Goal: Information Seeking & Learning: Compare options

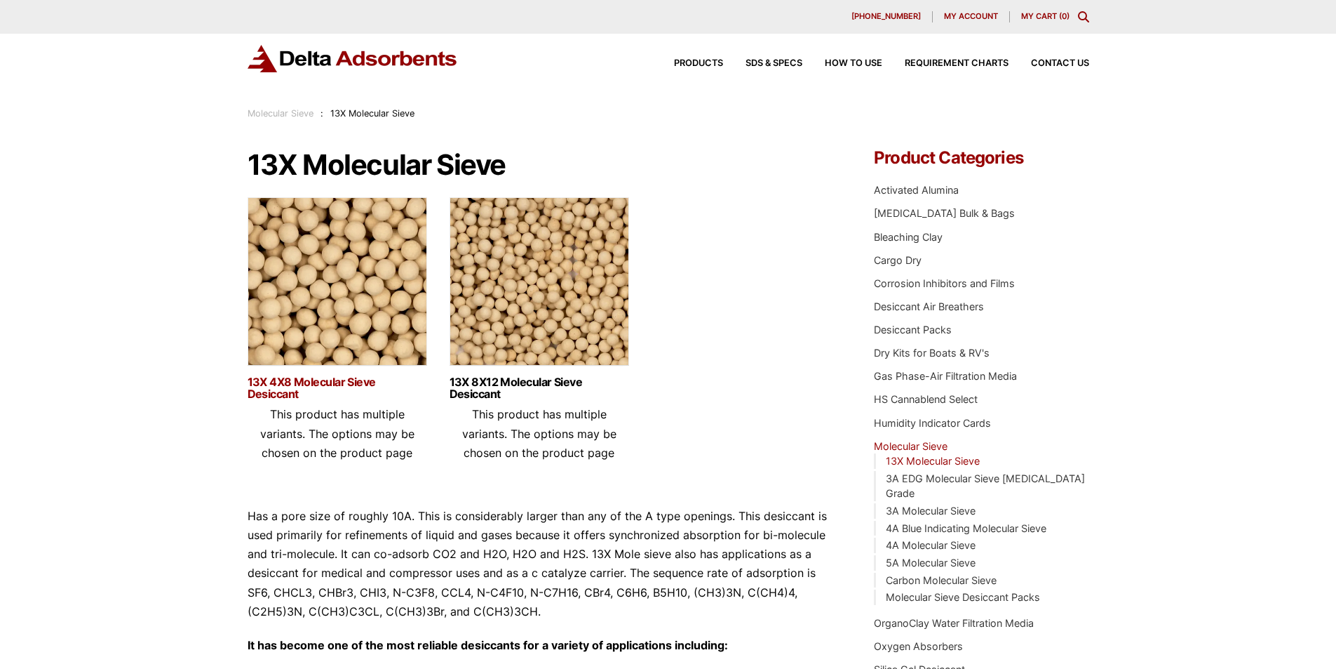
click at [334, 383] on link "13X 4X8 Molecular Sieve Desiccant" at bounding box center [338, 388] width 180 height 24
click at [477, 385] on link "13X 8X12 Molecular Sieve Desiccant" at bounding box center [540, 388] width 180 height 24
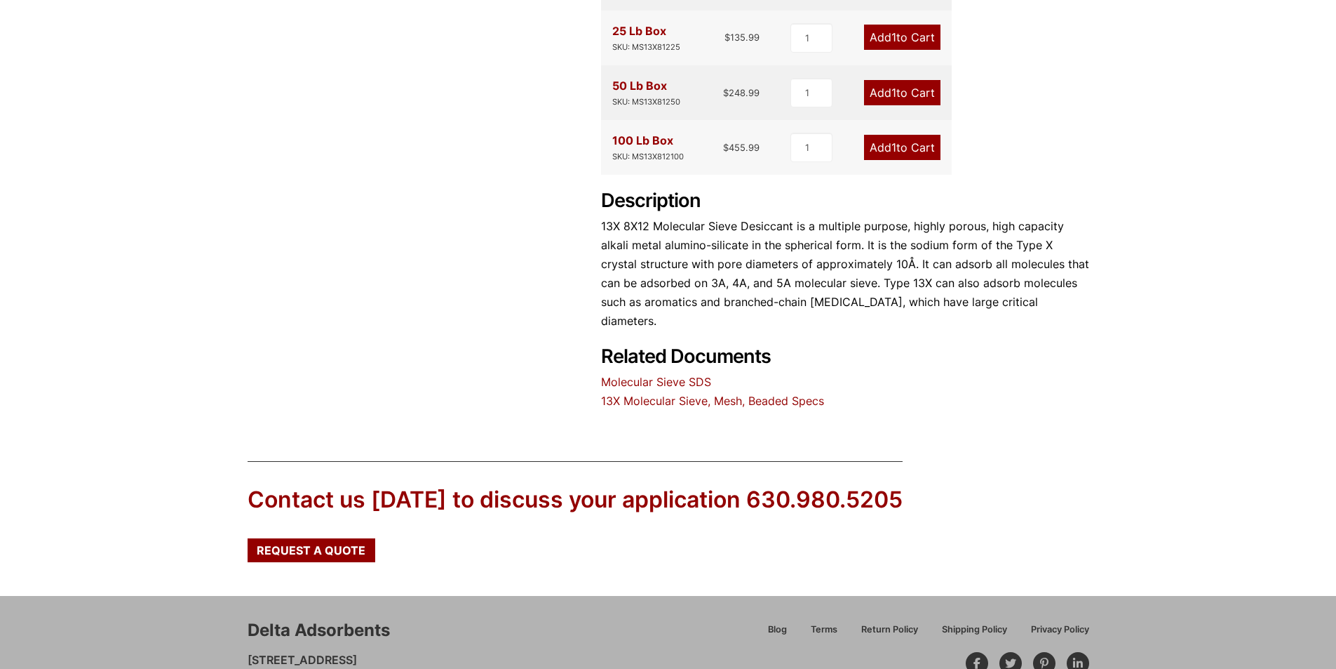
scroll to position [561, 0]
